Goal: Task Accomplishment & Management: Manage account settings

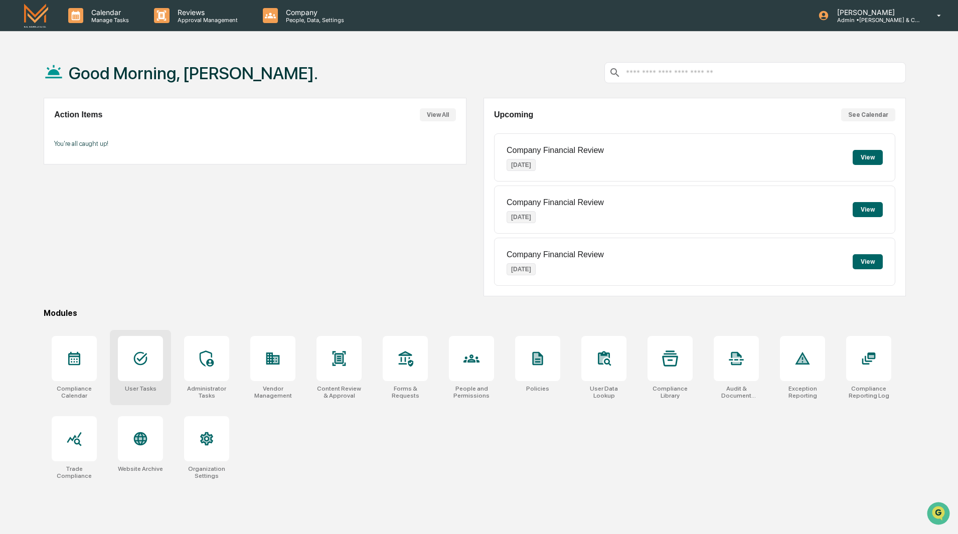
click at [140, 365] on icon at bounding box center [141, 359] width 14 height 14
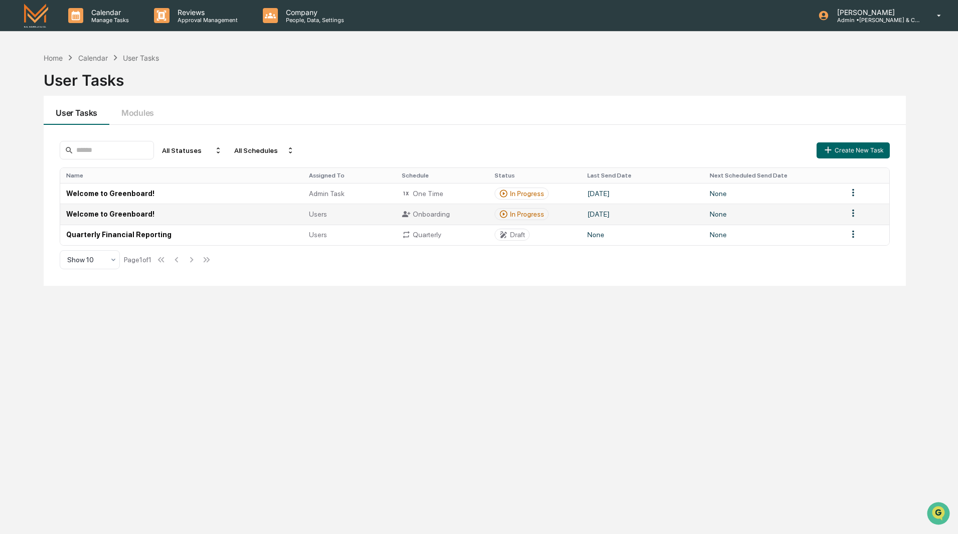
click at [124, 213] on td "Welcome to Greenboard!" at bounding box center [181, 214] width 242 height 21
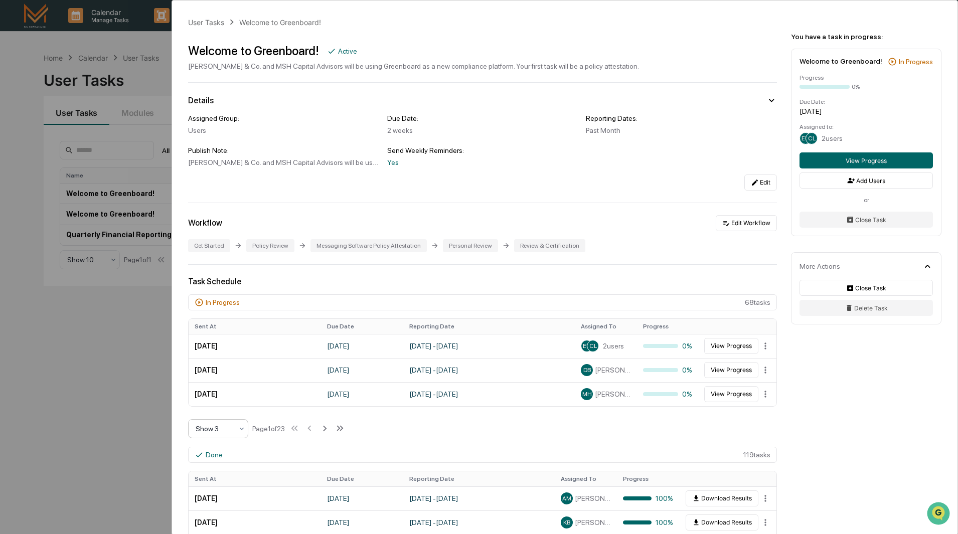
click at [242, 433] on div at bounding box center [242, 429] width 8 height 18
click at [228, 494] on div "Show 10" at bounding box center [218, 493] width 59 height 20
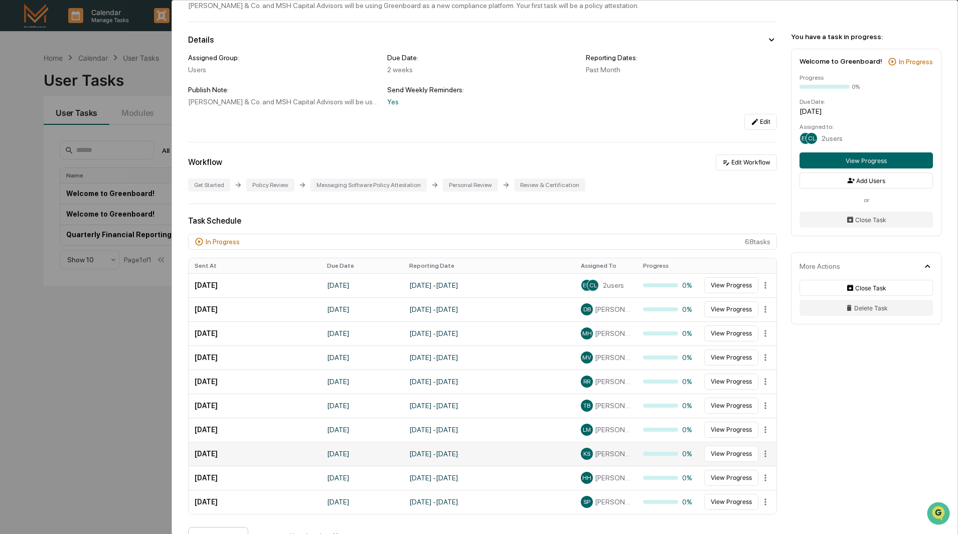
scroll to position [100, 0]
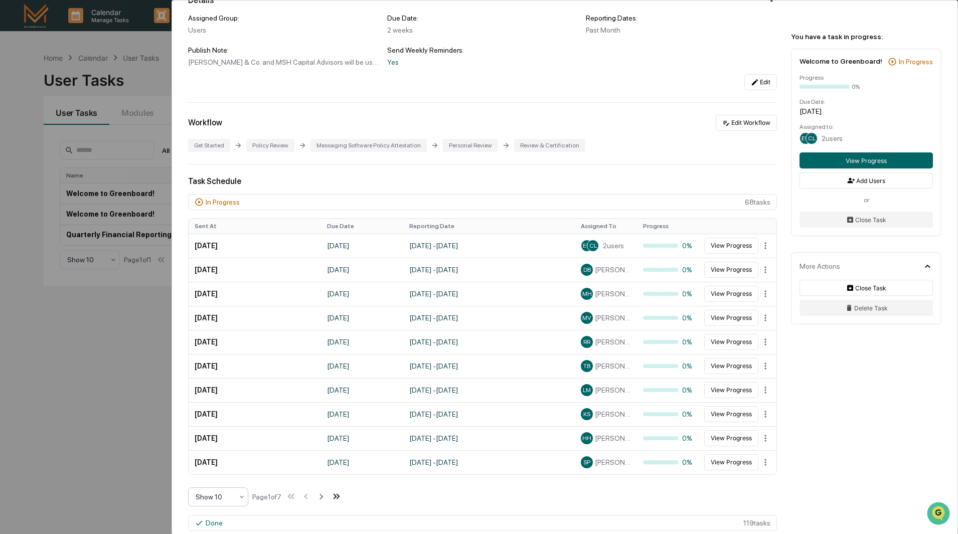
click at [342, 494] on icon at bounding box center [336, 496] width 11 height 11
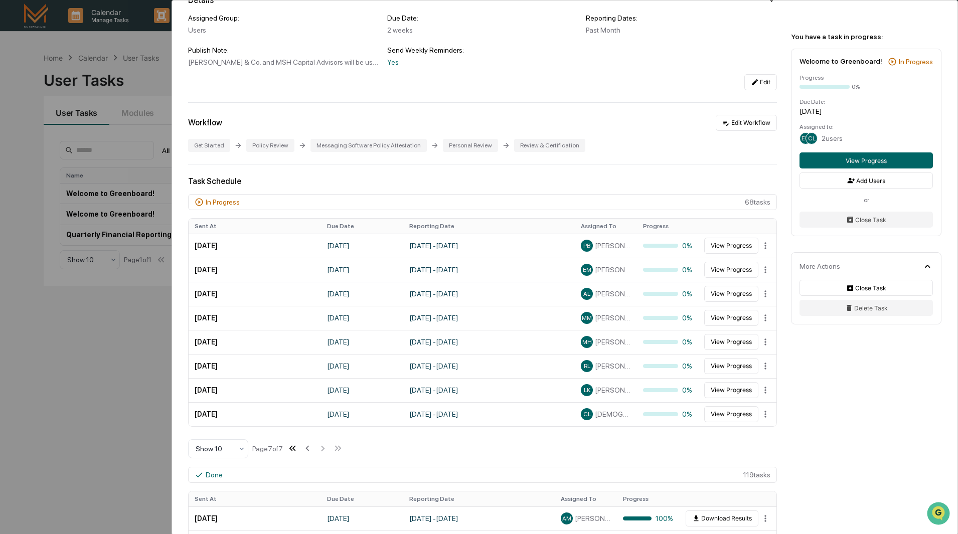
click at [292, 448] on icon at bounding box center [291, 449] width 4 height 6
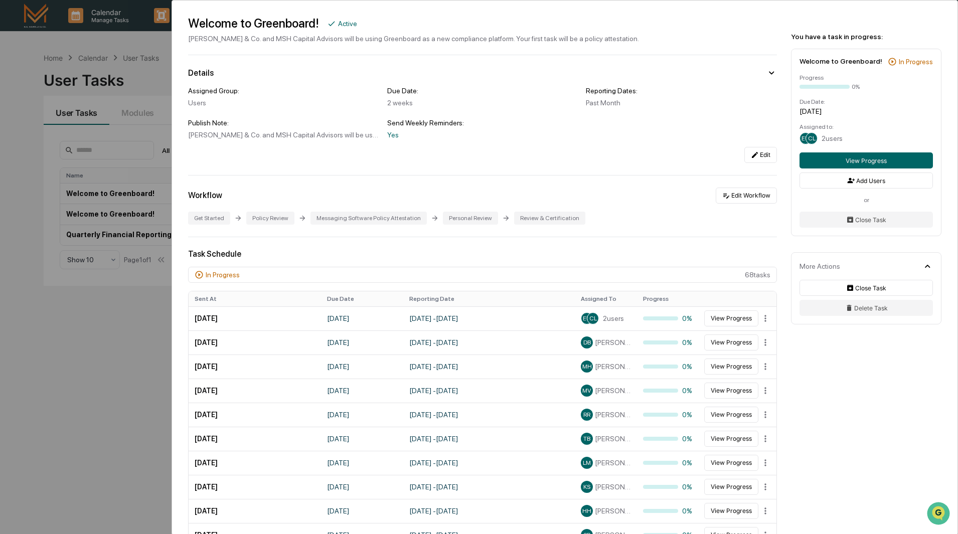
scroll to position [0, 0]
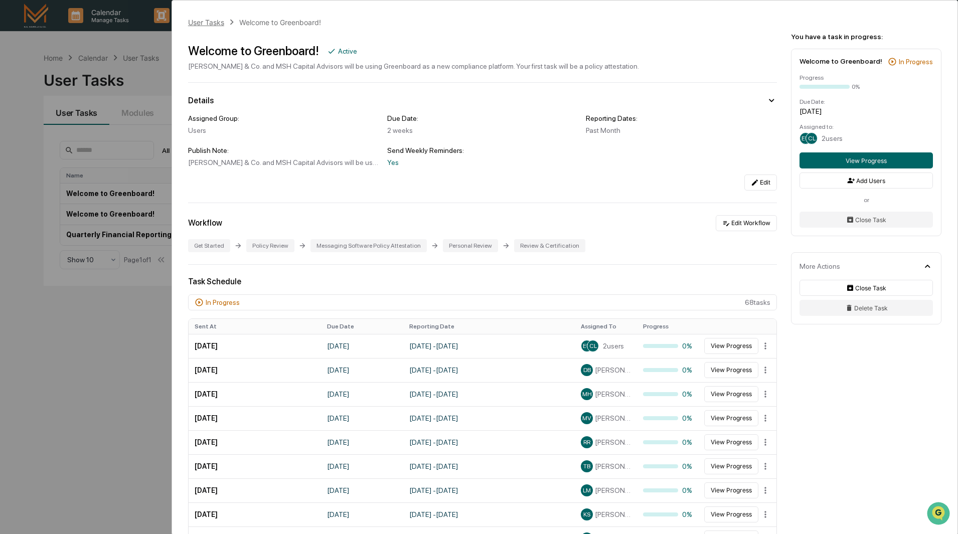
click at [216, 24] on div "User Tasks" at bounding box center [206, 22] width 36 height 9
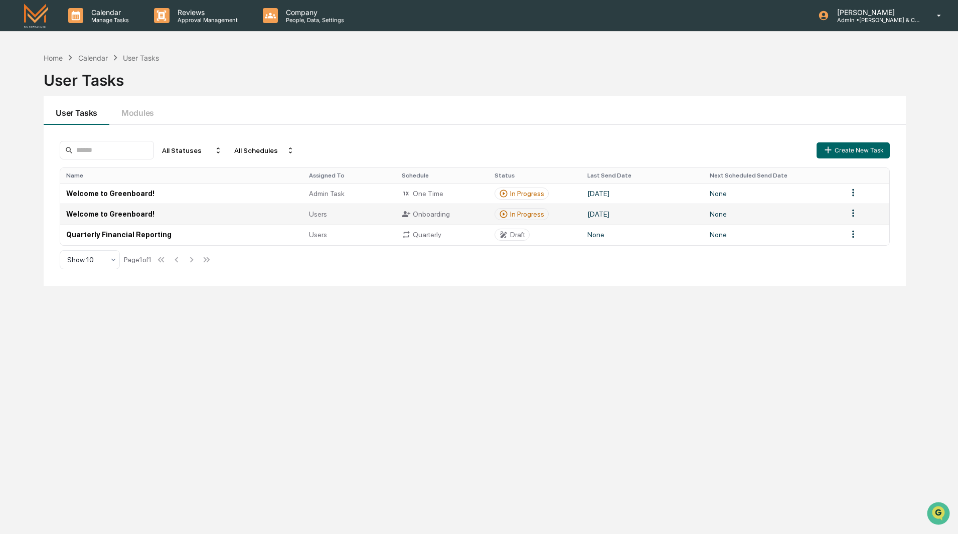
click at [139, 216] on td "Welcome to Greenboard!" at bounding box center [181, 214] width 242 height 21
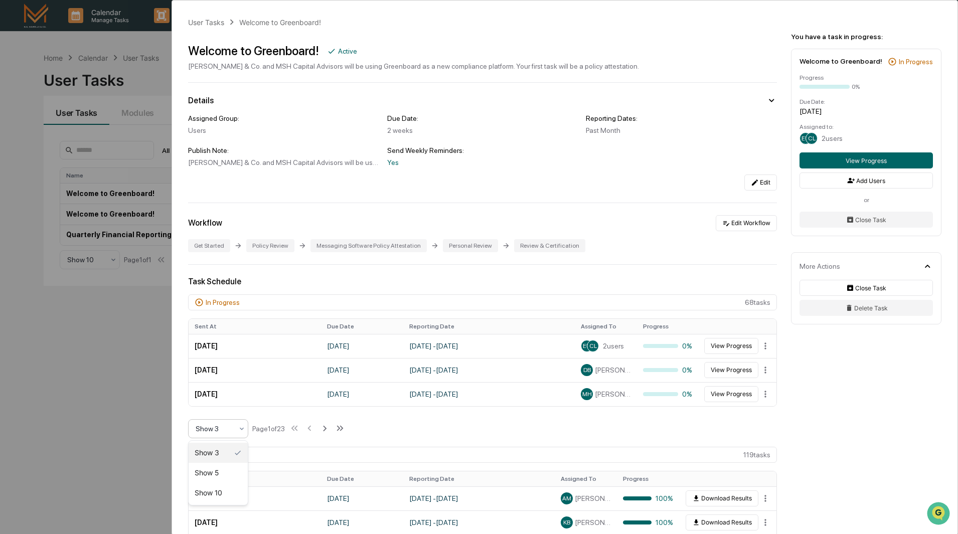
click at [241, 431] on icon at bounding box center [242, 429] width 8 height 8
click at [228, 495] on div "Show 10" at bounding box center [218, 493] width 59 height 20
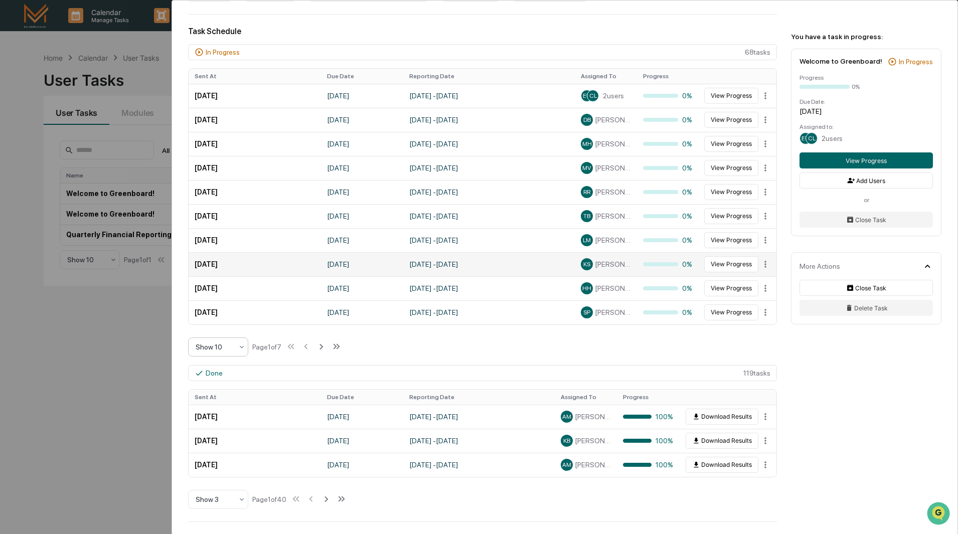
scroll to position [251, 0]
click at [241, 502] on icon at bounding box center [242, 499] width 8 height 8
click at [219, 478] on div "Show 10" at bounding box center [218, 473] width 59 height 20
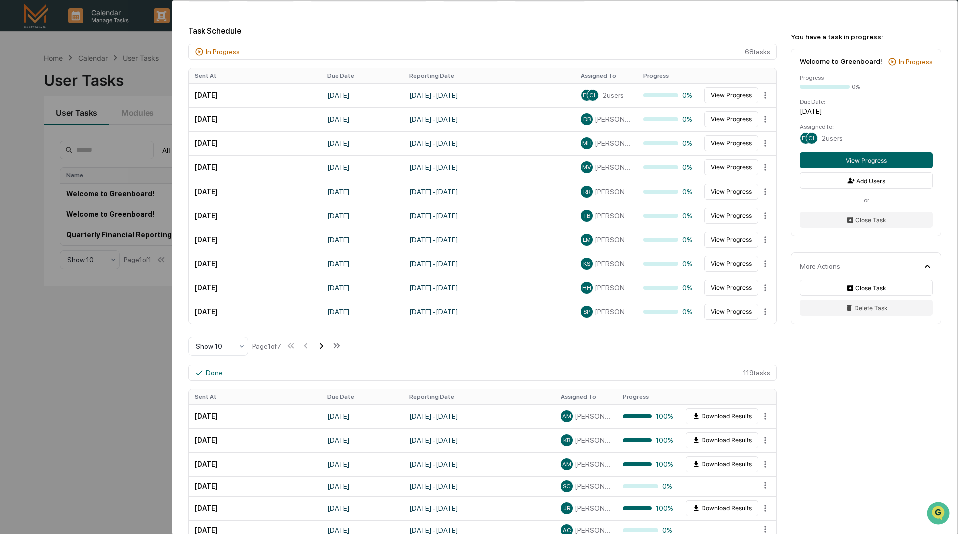
click at [322, 345] on icon at bounding box center [321, 346] width 11 height 11
click at [322, 345] on icon at bounding box center [322, 346] width 11 height 11
click at [322, 345] on icon at bounding box center [323, 346] width 11 height 11
click at [323, 345] on icon at bounding box center [322, 346] width 11 height 11
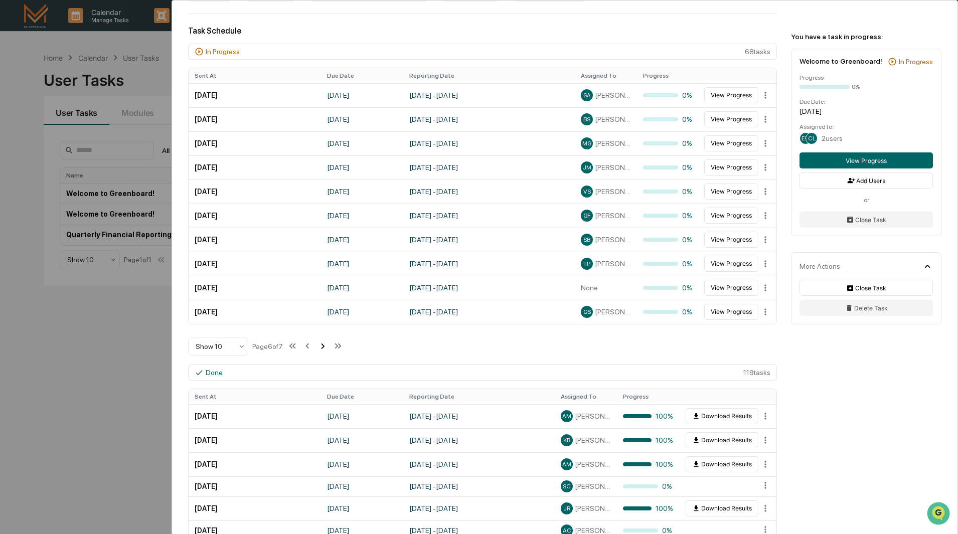
click at [323, 345] on icon at bounding box center [322, 346] width 11 height 11
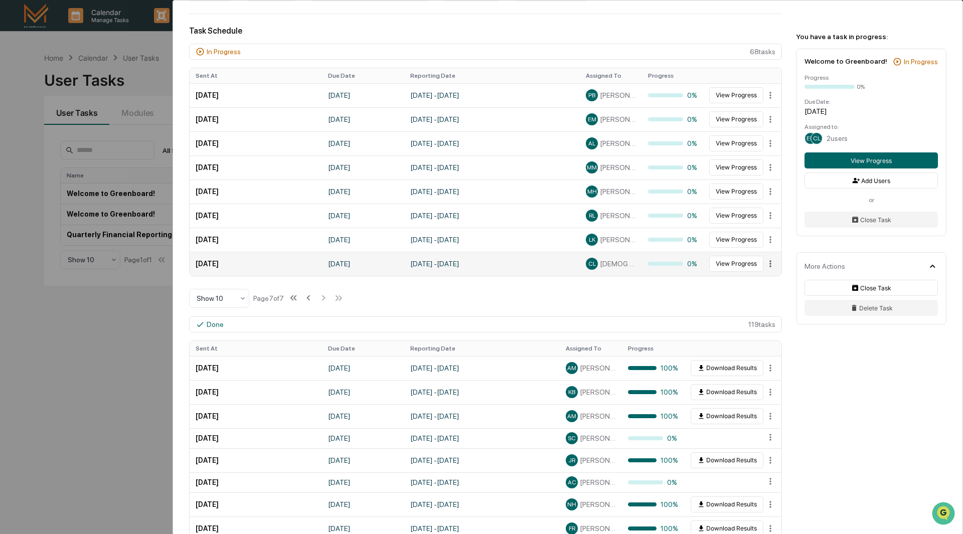
click at [760, 264] on html "Calendar Manage Tasks Reviews Approval Management Company People, Data, Setting…" at bounding box center [481, 267] width 963 height 534
click at [676, 295] on html "Calendar Manage Tasks Reviews Approval Management Company People, Data, Setting…" at bounding box center [481, 267] width 963 height 534
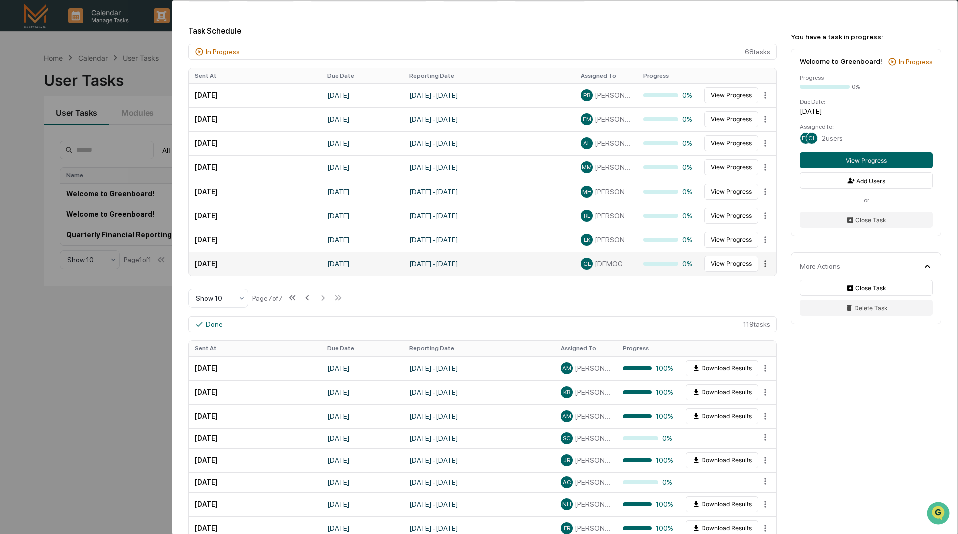
click at [763, 265] on html "Calendar Manage Tasks Reviews Approval Management Company People, Data, Setting…" at bounding box center [479, 267] width 958 height 534
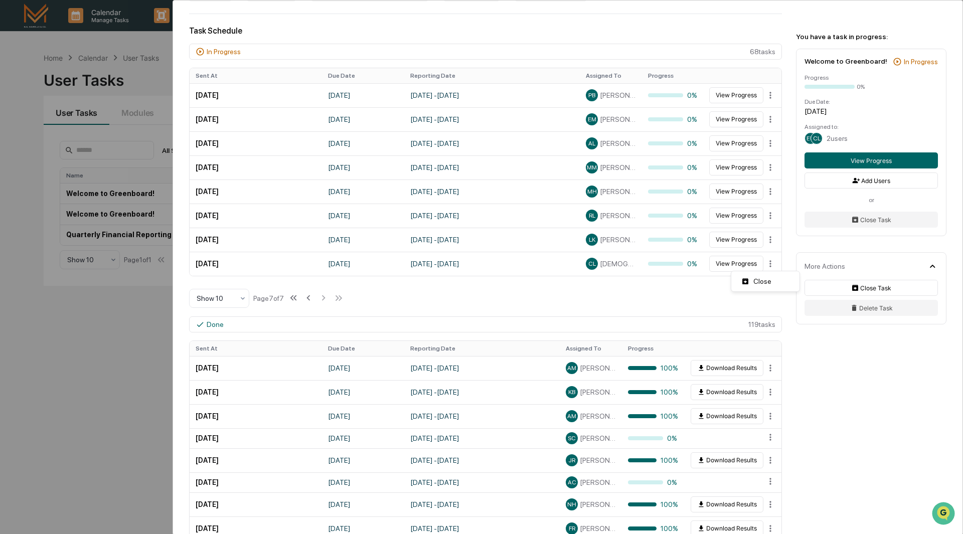
click at [694, 279] on html "Calendar Manage Tasks Reviews Approval Management Company People, Data, Setting…" at bounding box center [481, 267] width 963 height 534
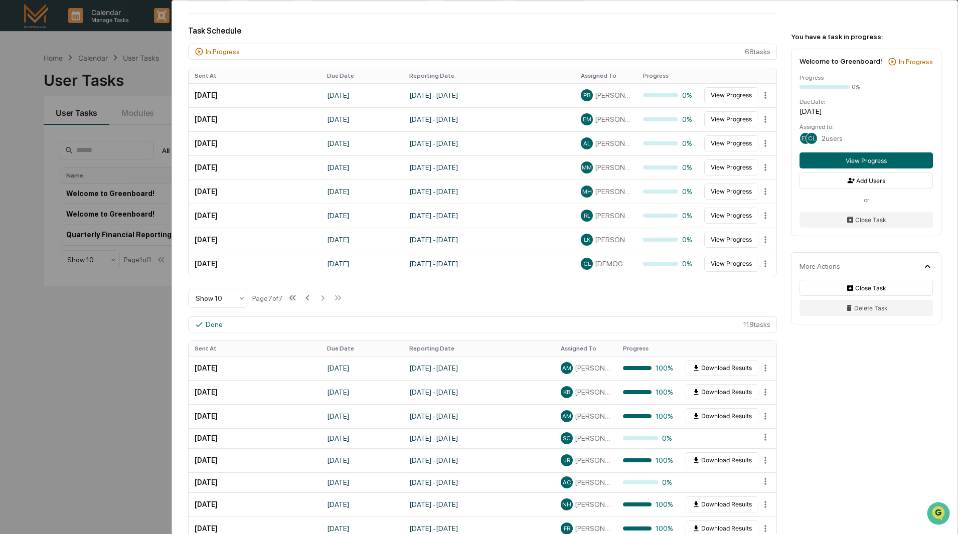
scroll to position [0, 0]
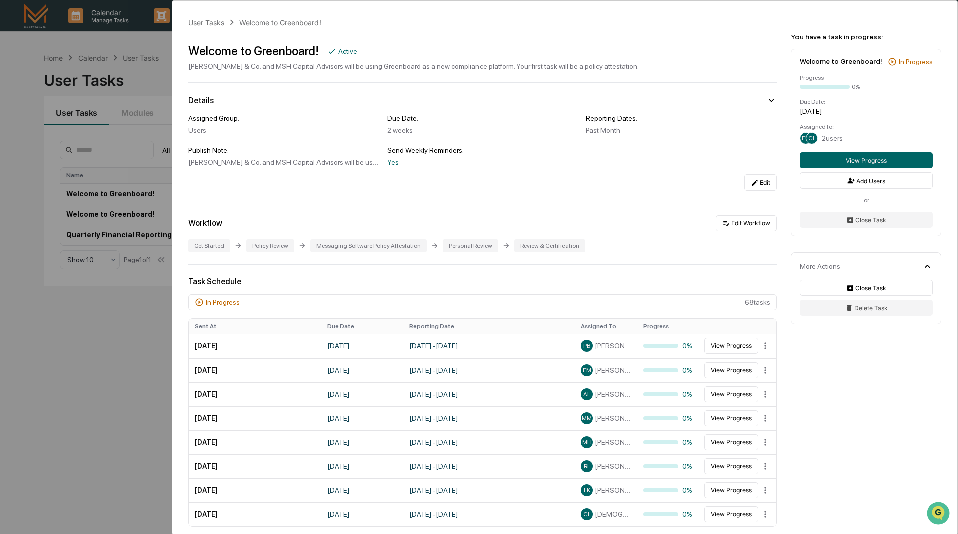
click at [202, 25] on div "User Tasks" at bounding box center [206, 22] width 36 height 9
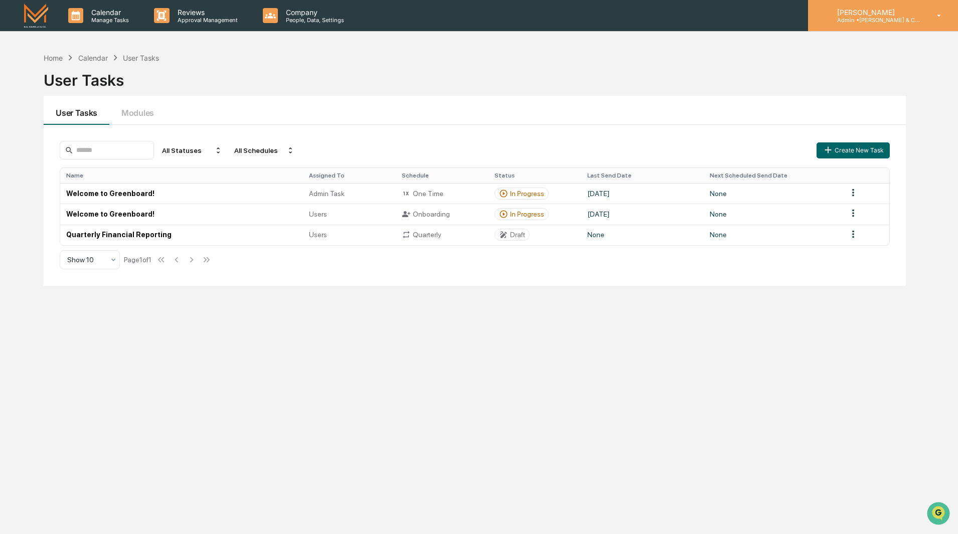
click at [875, 20] on p "Admin • [PERSON_NAME] & Co. - BD" at bounding box center [875, 20] width 93 height 7
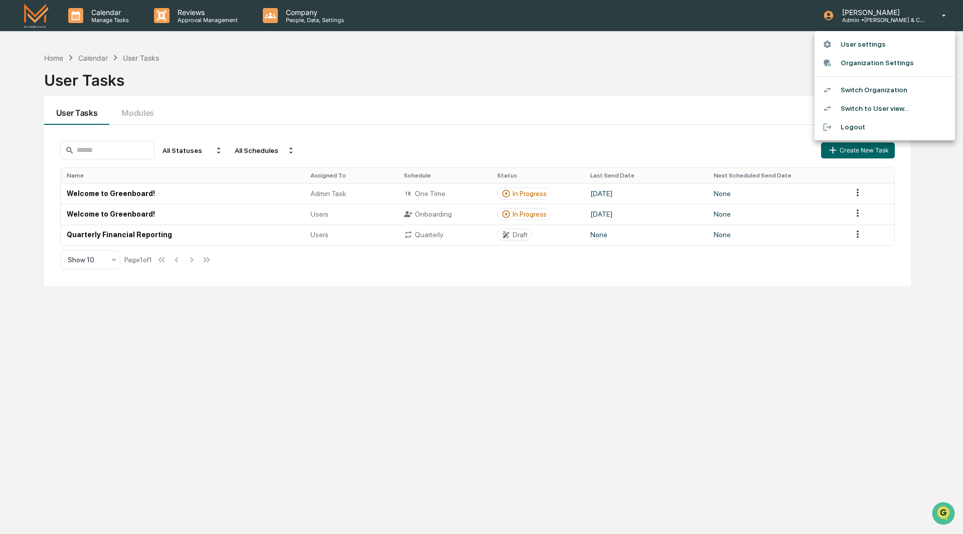
click at [875, 63] on li "Organization Settings" at bounding box center [885, 63] width 140 height 19
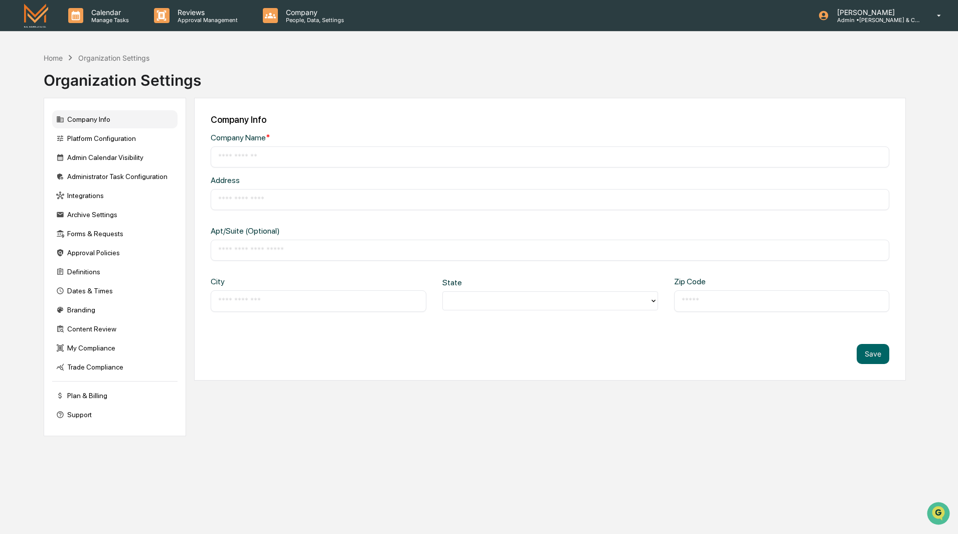
type input "**********"
type input "*****"
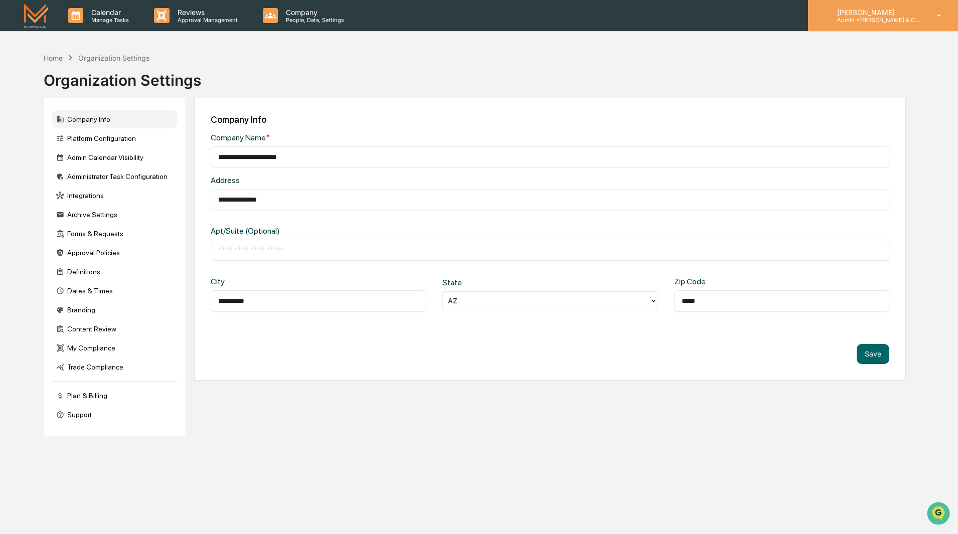
click at [867, 22] on p "Admin • [PERSON_NAME] & Co. - BD" at bounding box center [875, 20] width 93 height 7
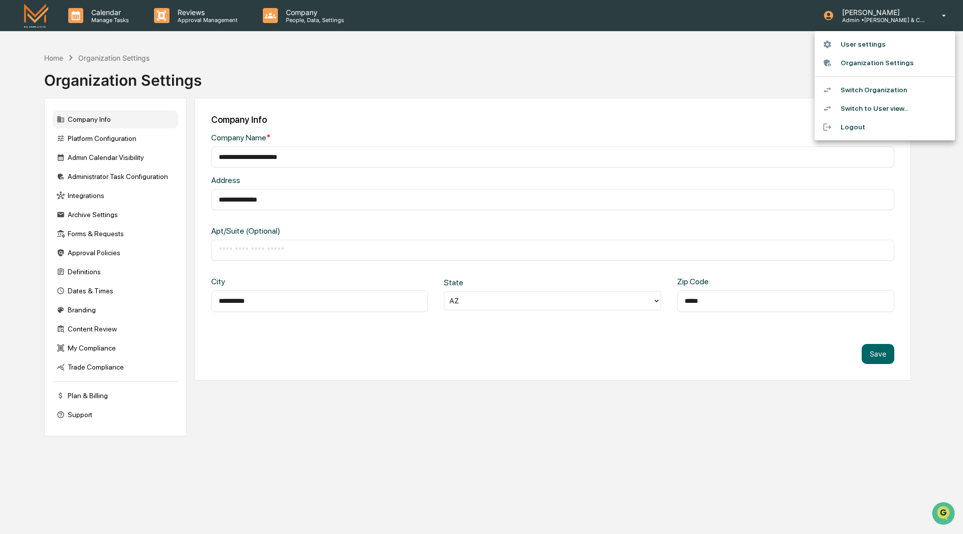
click at [868, 90] on li "Switch Organization" at bounding box center [885, 90] width 140 height 19
